Goal: Task Accomplishment & Management: Use online tool/utility

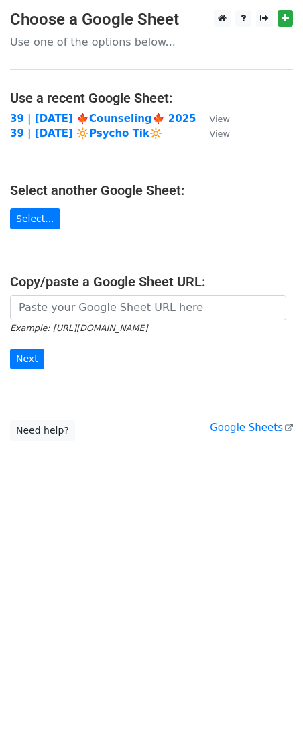
click at [115, 111] on td "39 | [DATE] 🍁Counseling🍁 2025" at bounding box center [103, 118] width 186 height 15
click at [107, 114] on strong "39 | [DATE] 🍁Counseling🍁 2025" at bounding box center [103, 119] width 186 height 12
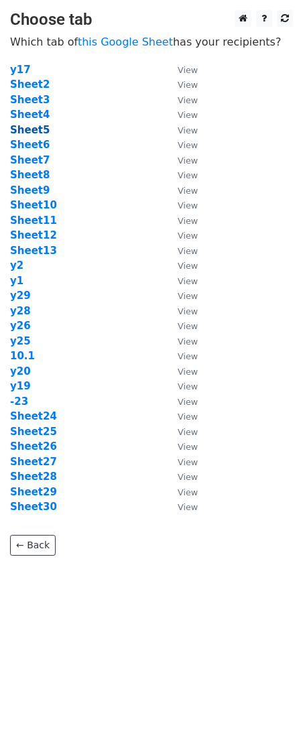
click at [28, 134] on strong "Sheet5" at bounding box center [30, 130] width 40 height 12
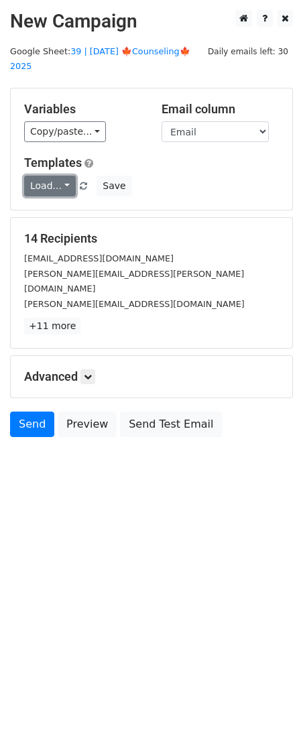
click at [62, 176] on link "Load..." at bounding box center [50, 186] width 52 height 21
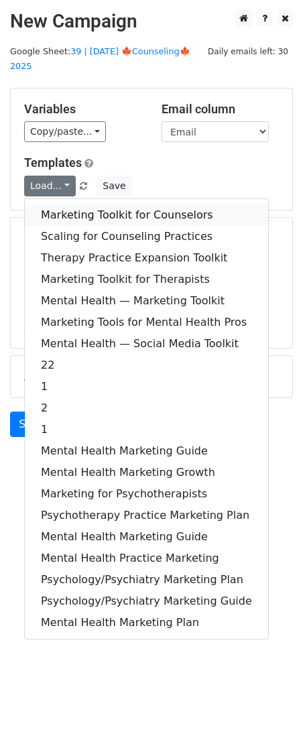
click at [87, 204] on link "Marketing Toolkit for Counselors" at bounding box center [146, 214] width 243 height 21
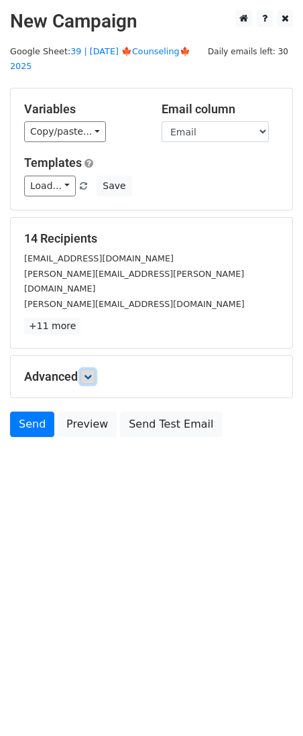
click at [95, 369] on link at bounding box center [87, 376] width 15 height 15
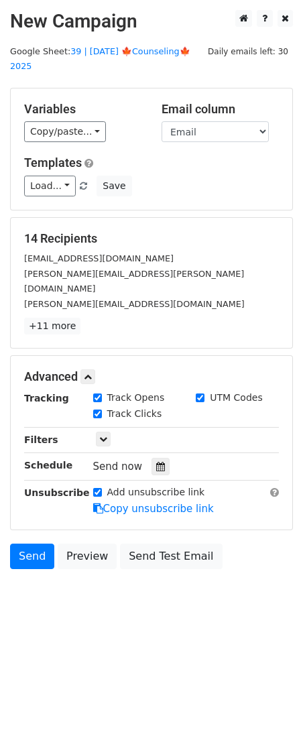
click at [151, 458] on div at bounding box center [160, 466] width 18 height 17
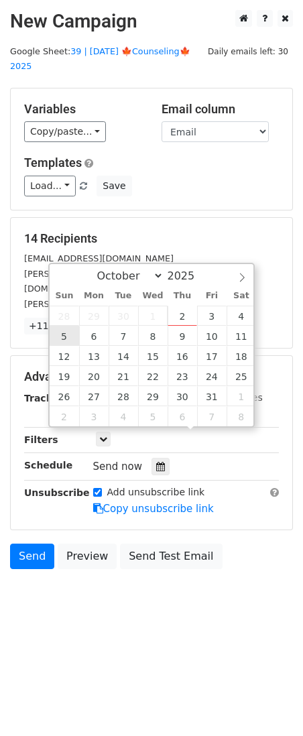
type input "2025-10-05 12:00"
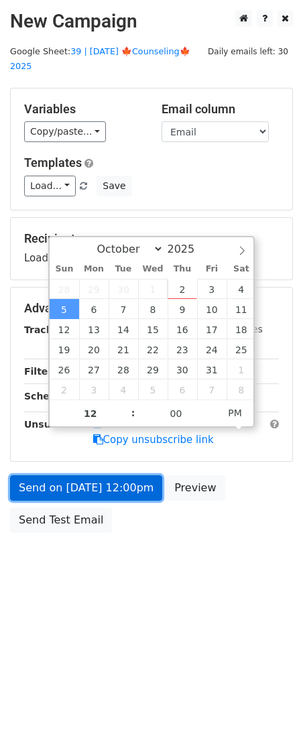
click at [82, 475] on link "Send on Oct 5 at 12:00pm" at bounding box center [86, 487] width 152 height 25
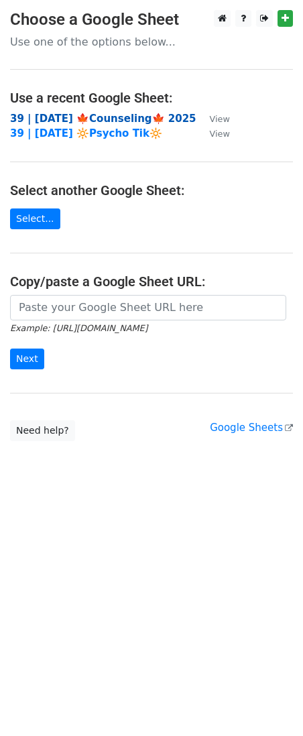
click at [118, 117] on strong "39 | SEP 23 🍁Counseling🍁 2025" at bounding box center [103, 119] width 186 height 12
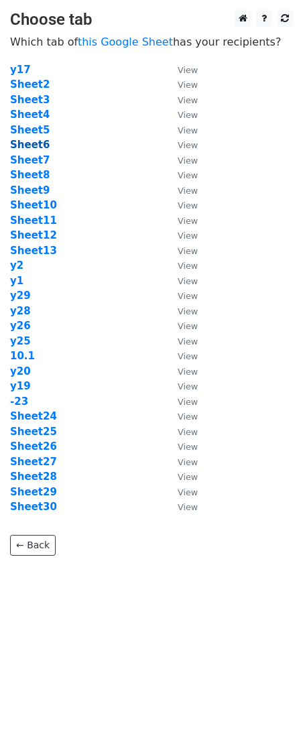
click at [33, 149] on strong "Sheet6" at bounding box center [30, 145] width 40 height 12
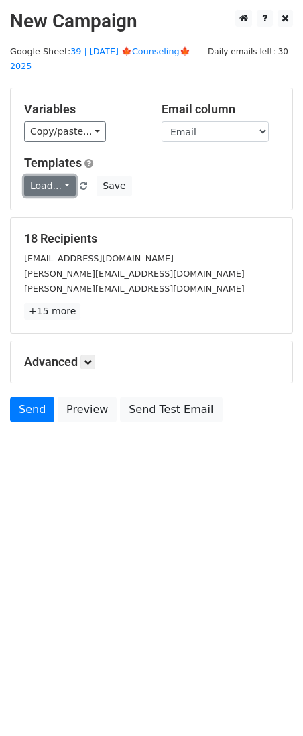
click at [60, 176] on link "Load..." at bounding box center [50, 186] width 52 height 21
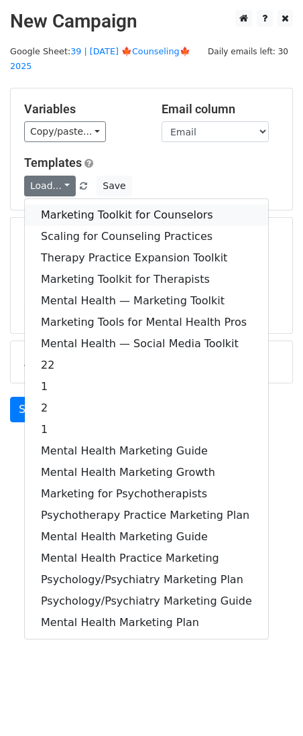
click at [76, 204] on link "Marketing Toolkit for Counselors" at bounding box center [146, 214] width 243 height 21
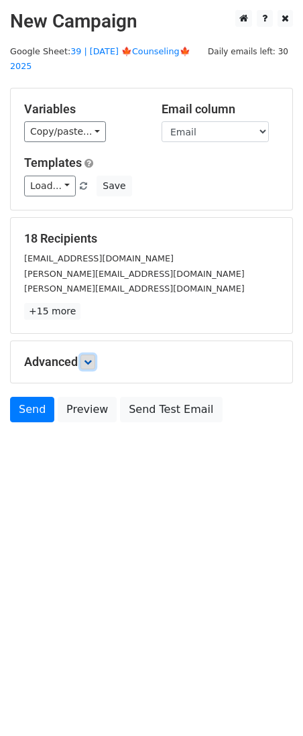
click at [90, 358] on icon at bounding box center [88, 362] width 8 height 8
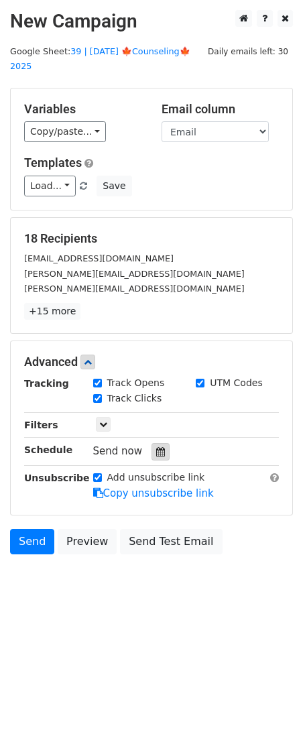
click at [159, 443] on div at bounding box center [160, 451] width 18 height 17
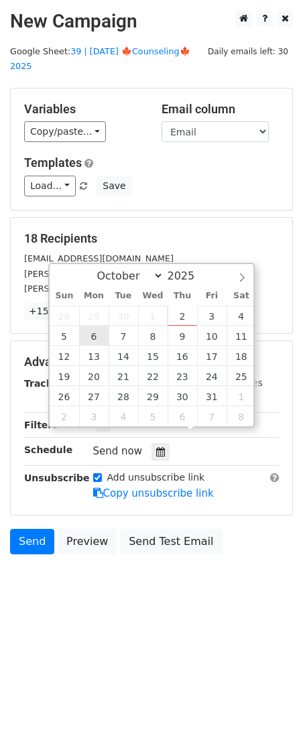
type input "2025-10-06 12:00"
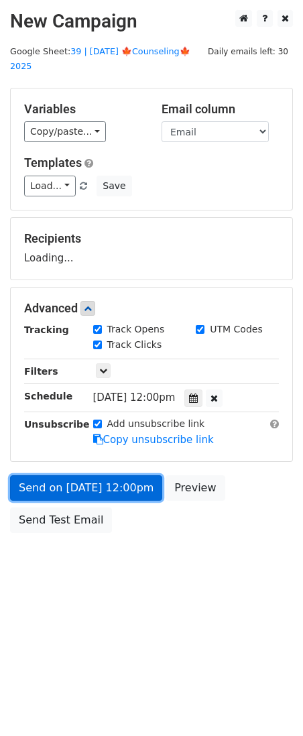
click at [92, 475] on link "Send on Oct 6 at 12:00pm" at bounding box center [86, 487] width 152 height 25
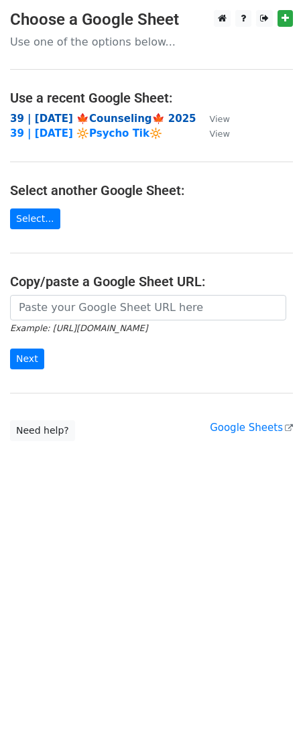
click at [113, 121] on strong "39 | [DATE] 🍁Counseling🍁 2025" at bounding box center [103, 119] width 186 height 12
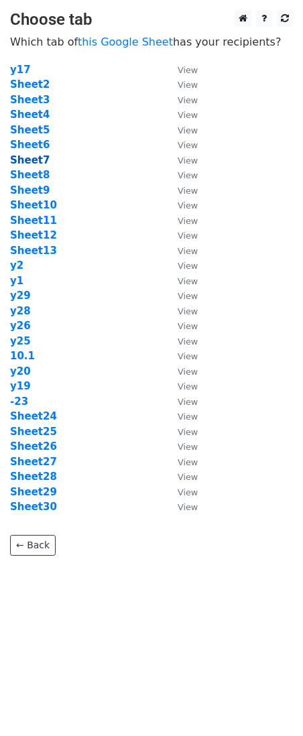
click at [27, 156] on strong "Sheet7" at bounding box center [30, 160] width 40 height 12
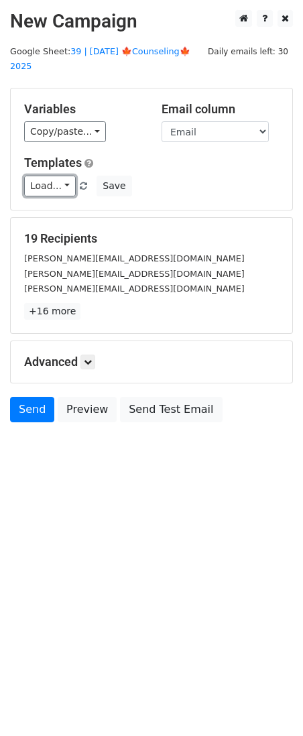
click at [45, 176] on link "Load..." at bounding box center [50, 186] width 52 height 21
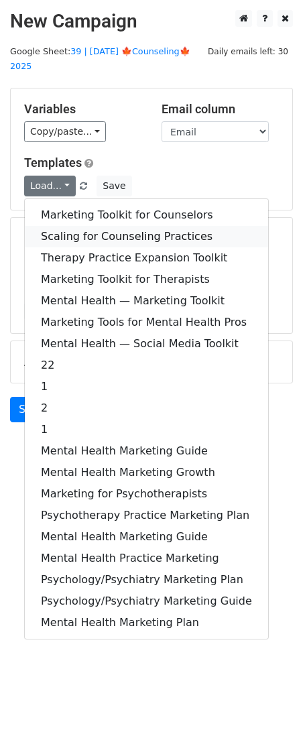
click at [82, 226] on link "Scaling for Counseling Practices" at bounding box center [146, 236] width 243 height 21
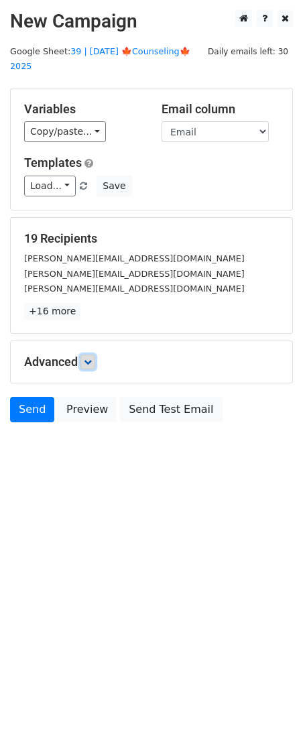
click at [92, 358] on icon at bounding box center [88, 362] width 8 height 8
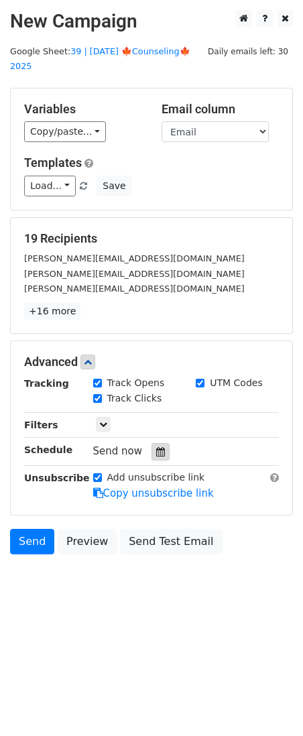
click at [156, 447] on icon at bounding box center [160, 451] width 9 height 9
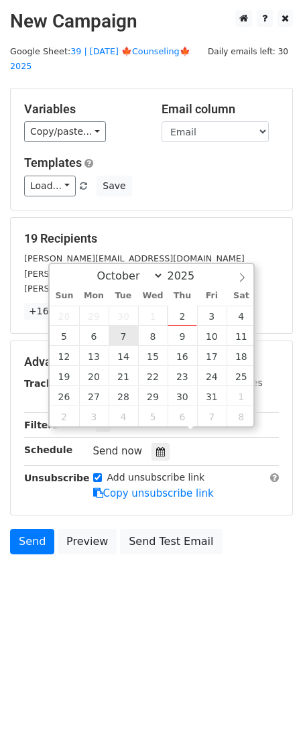
type input "[DATE] 12:00"
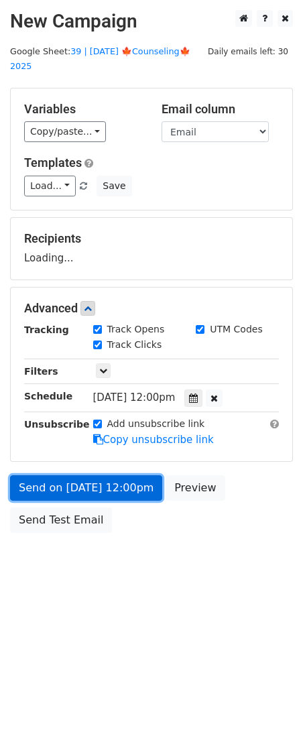
click at [116, 475] on link "Send on [DATE] 12:00pm" at bounding box center [86, 487] width 152 height 25
